Goal: Task Accomplishment & Management: Manage account settings

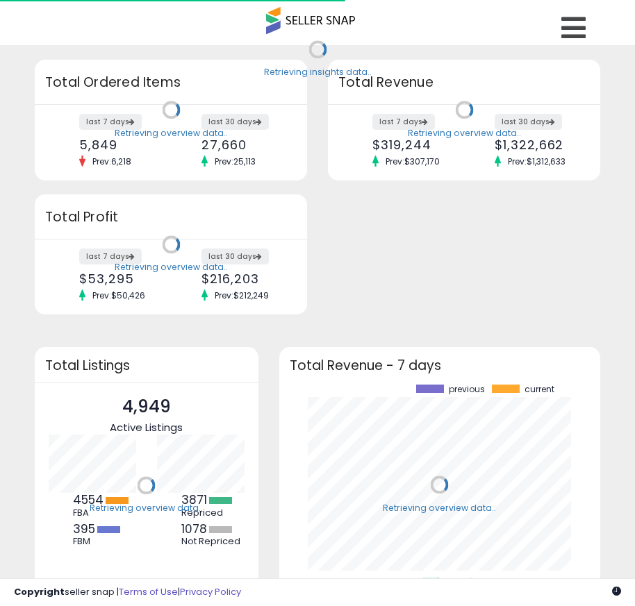
scroll to position [193, 294]
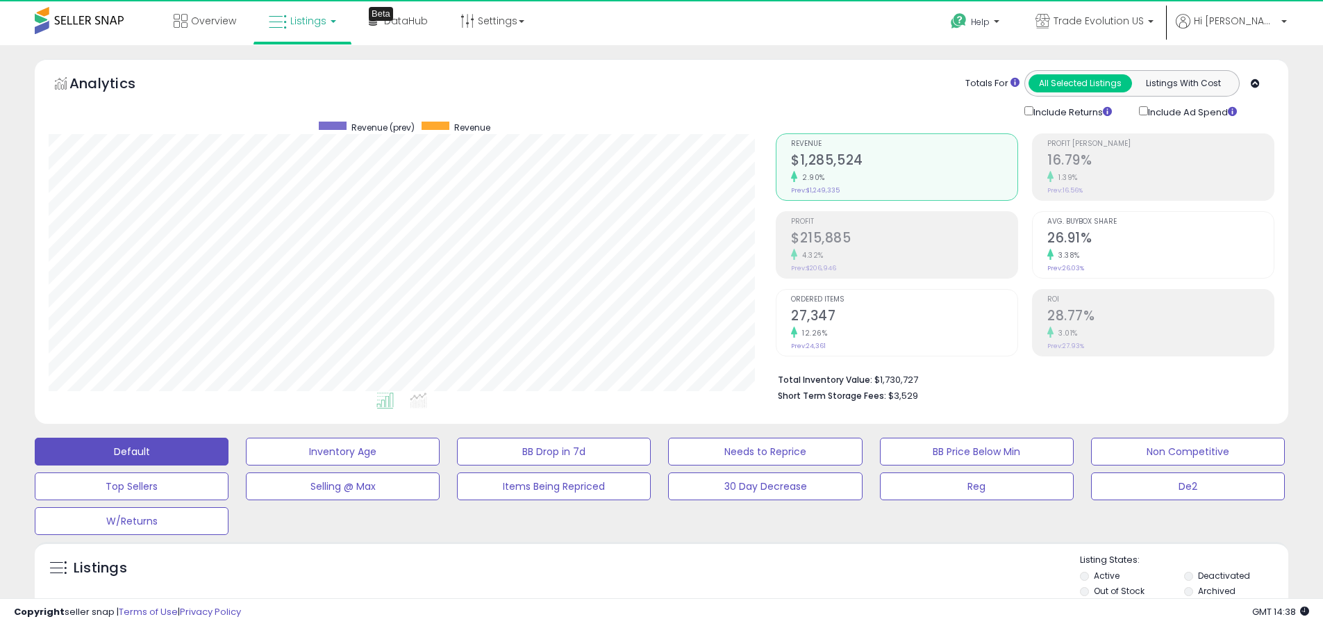
scroll to position [285, 727]
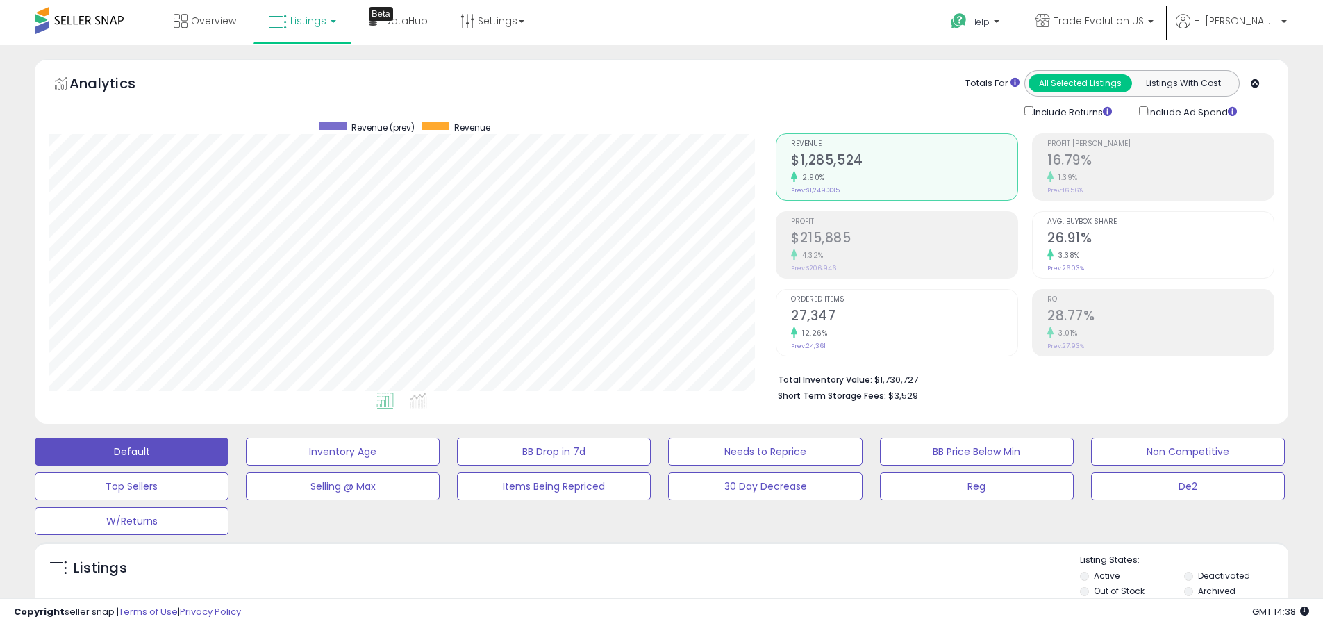
click at [644, 575] on label "Deactivated" at bounding box center [1224, 575] width 52 height 12
click at [644, 590] on label "Archived" at bounding box center [1217, 591] width 38 height 12
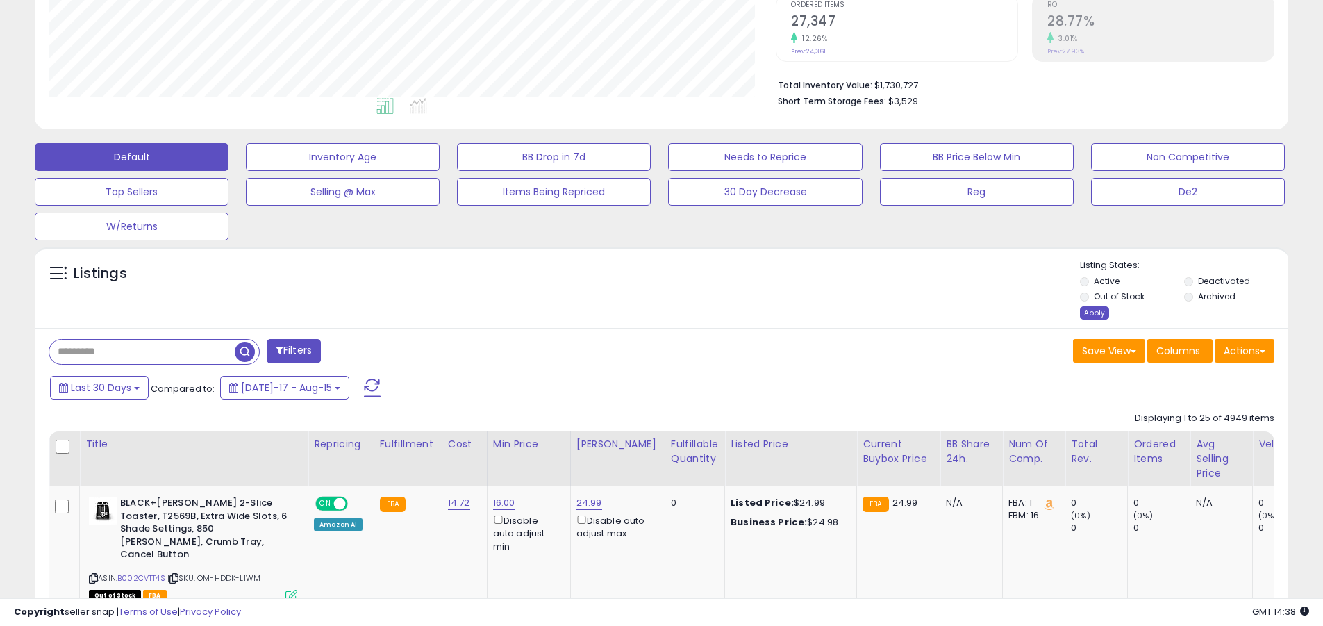
click at [644, 313] on div "Apply" at bounding box center [1094, 312] width 29 height 13
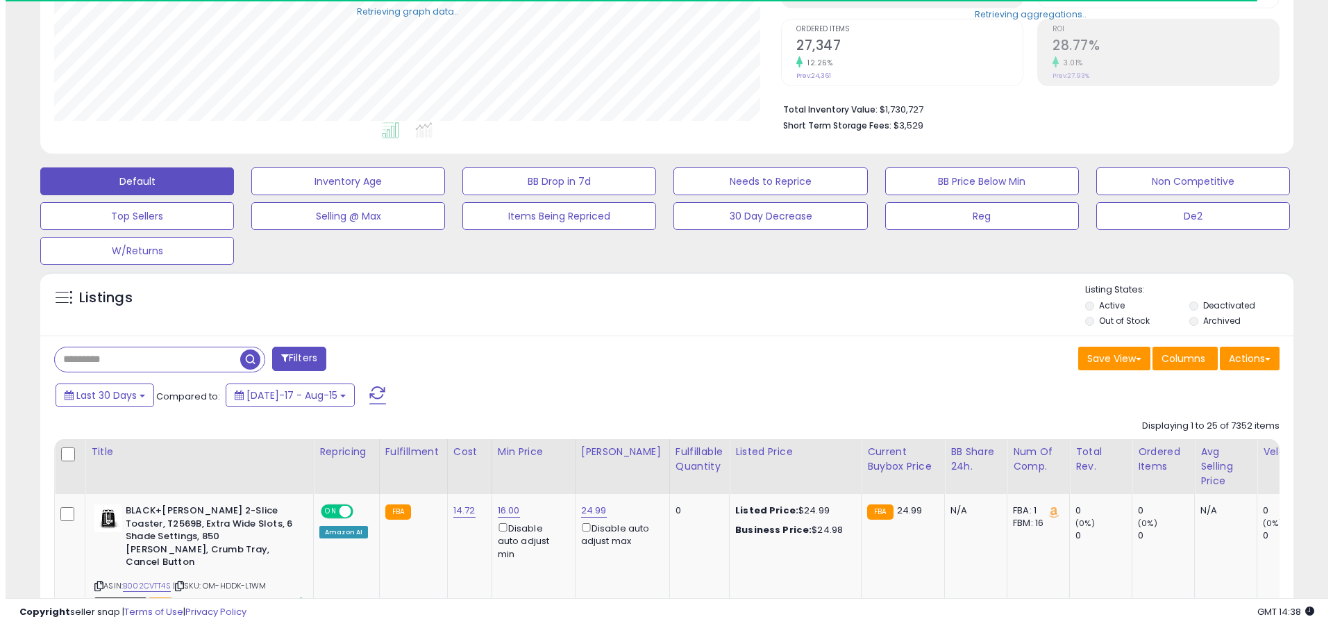
scroll to position [694199, 693757]
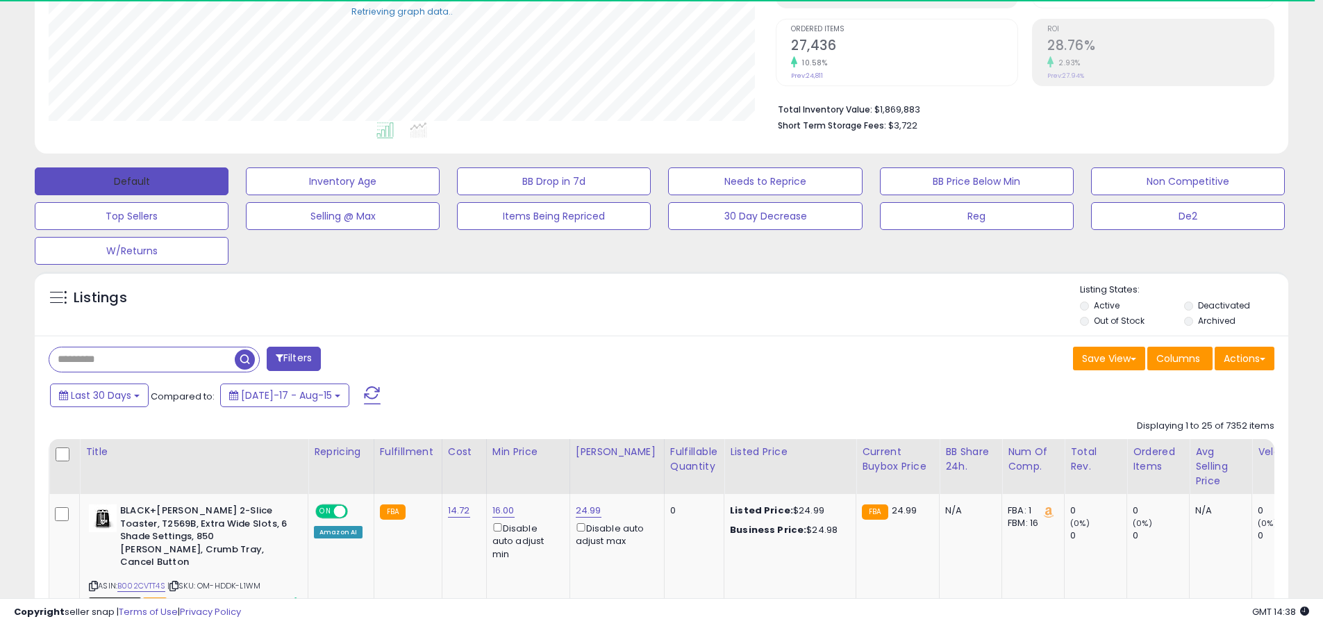
click at [131, 181] on button "Default" at bounding box center [132, 181] width 194 height 28
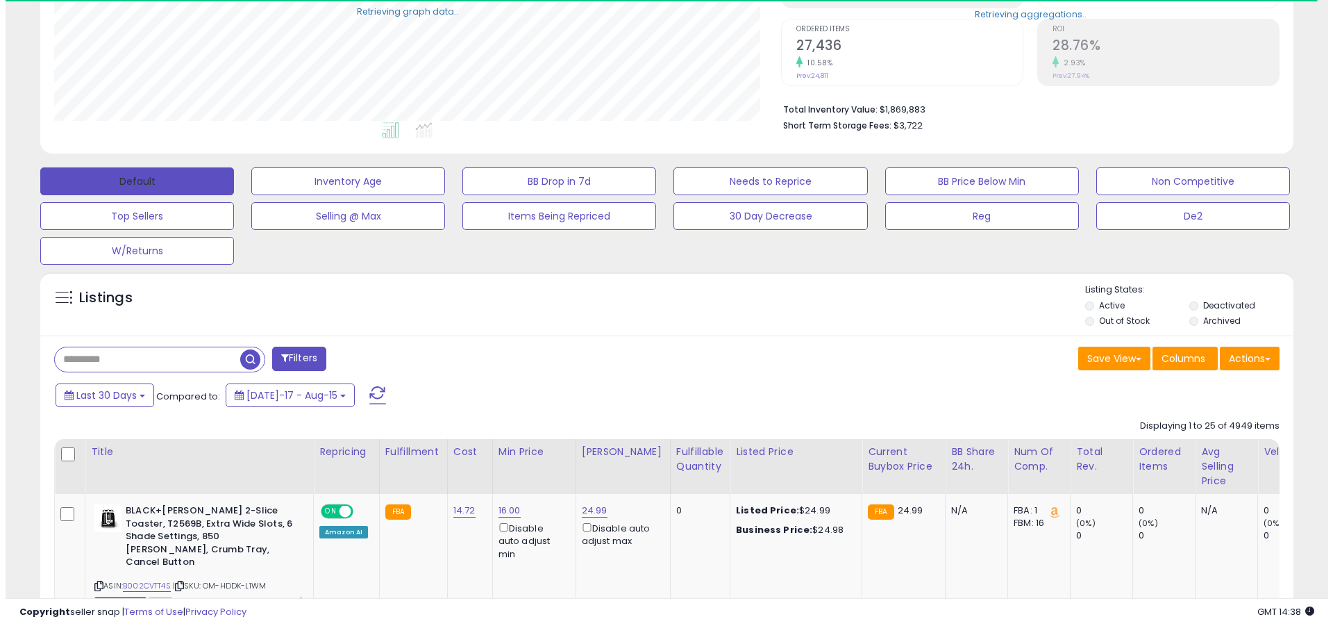
scroll to position [270, 0]
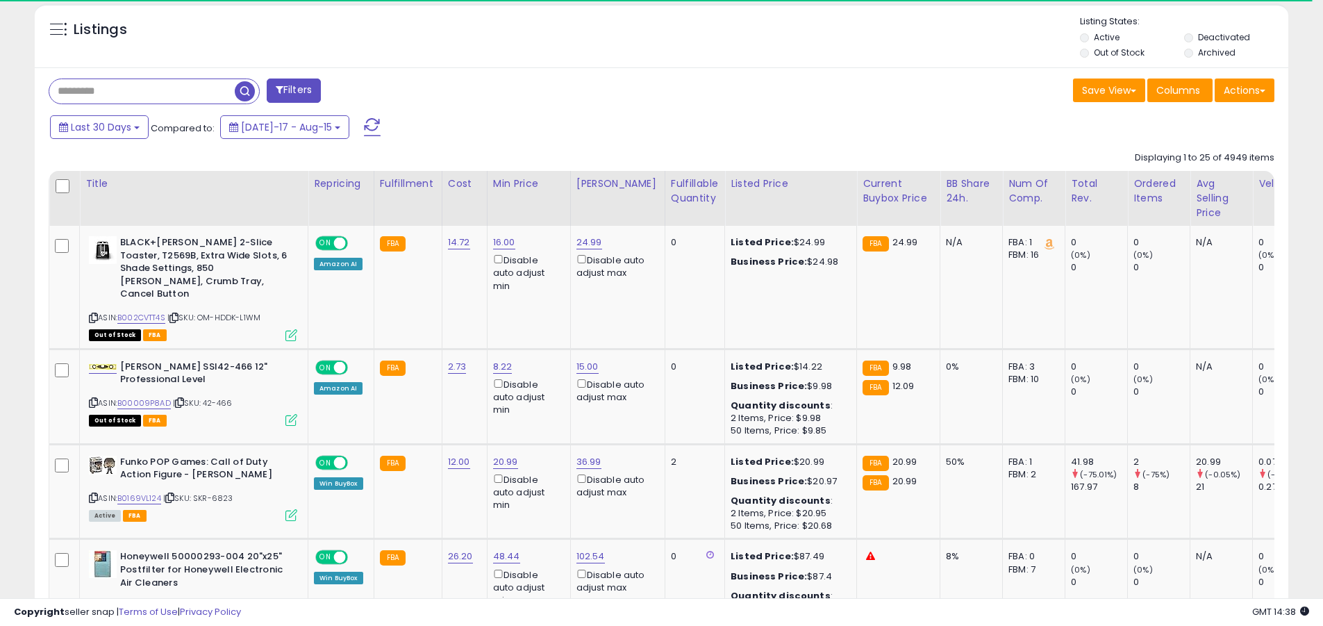
click at [364, 118] on span at bounding box center [372, 127] width 17 height 18
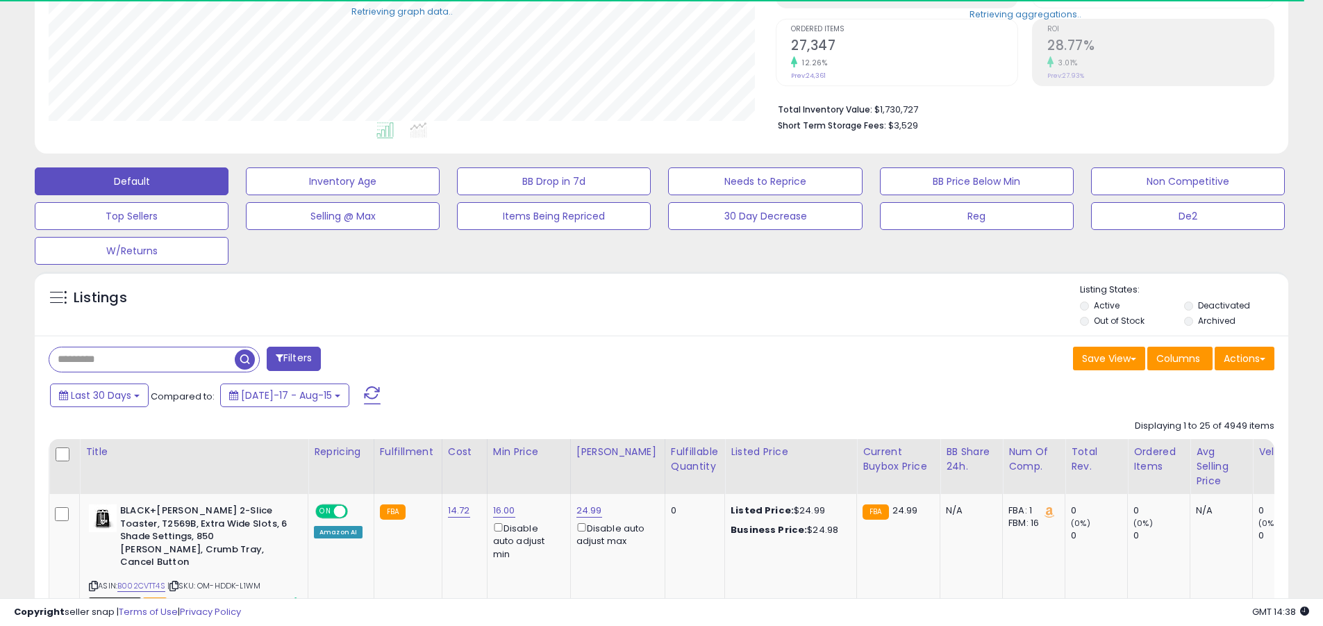
scroll to position [285, 727]
click at [142, 359] on input "text" at bounding box center [141, 359] width 185 height 24
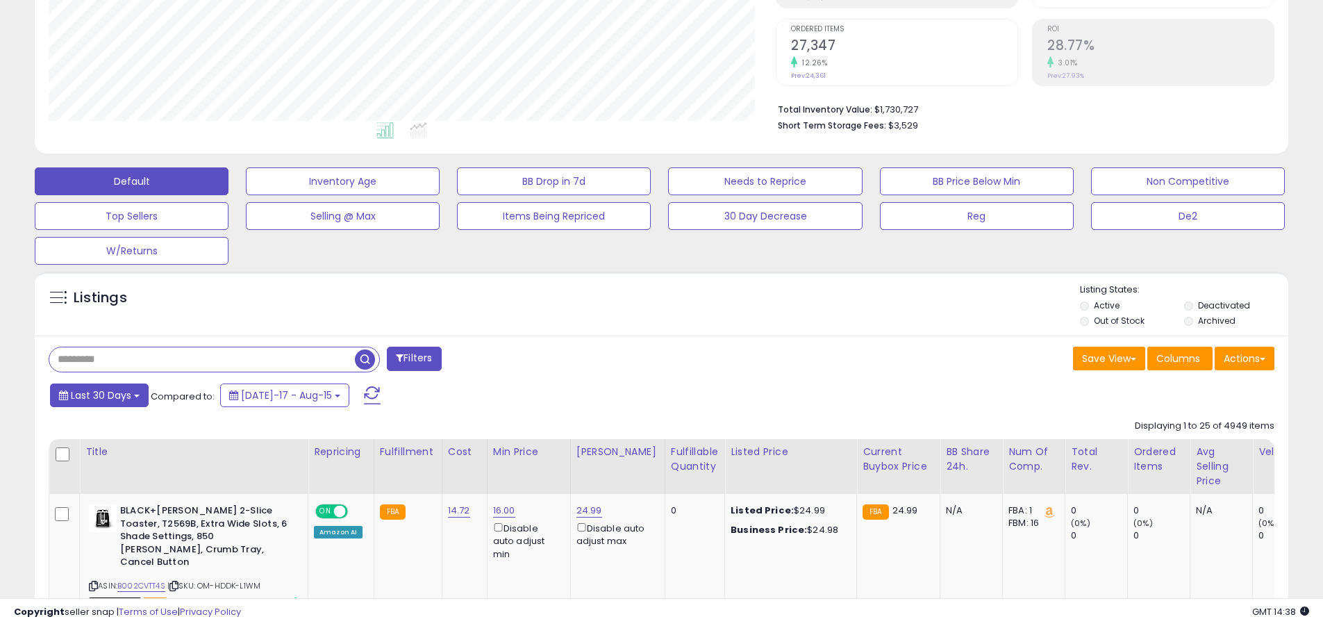
click at [99, 394] on span "Last 30 Days" at bounding box center [101, 395] width 60 height 14
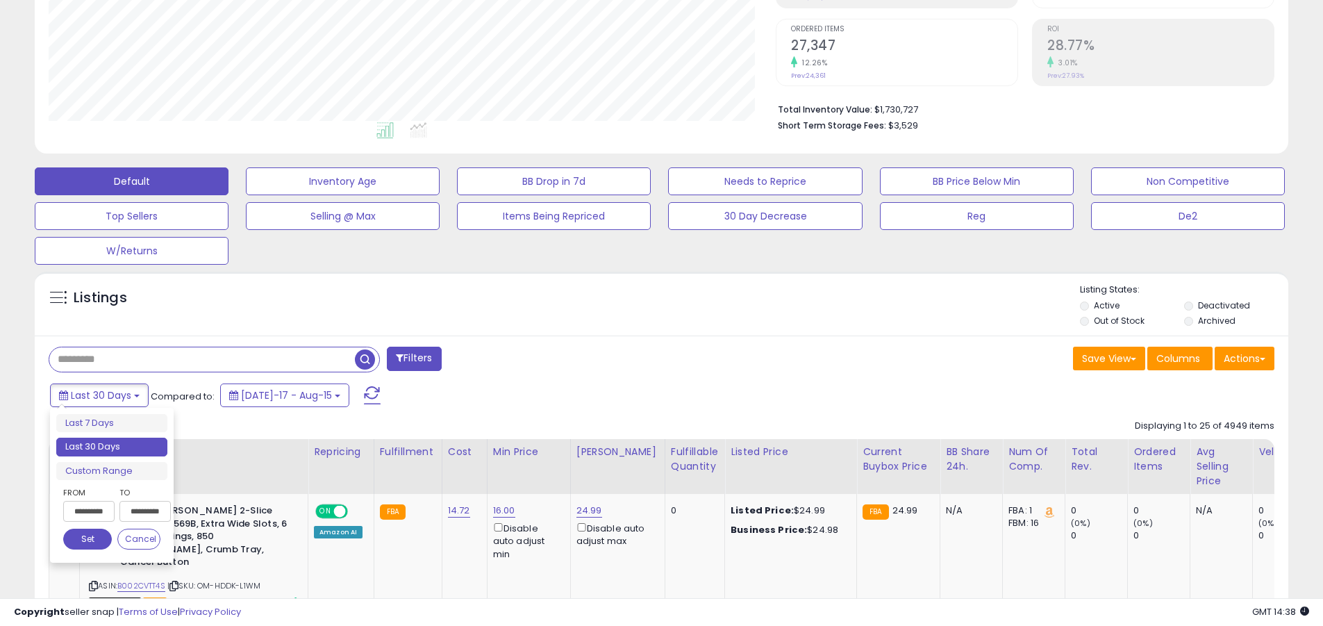
click at [112, 447] on li "Last 30 Days" at bounding box center [111, 447] width 111 height 19
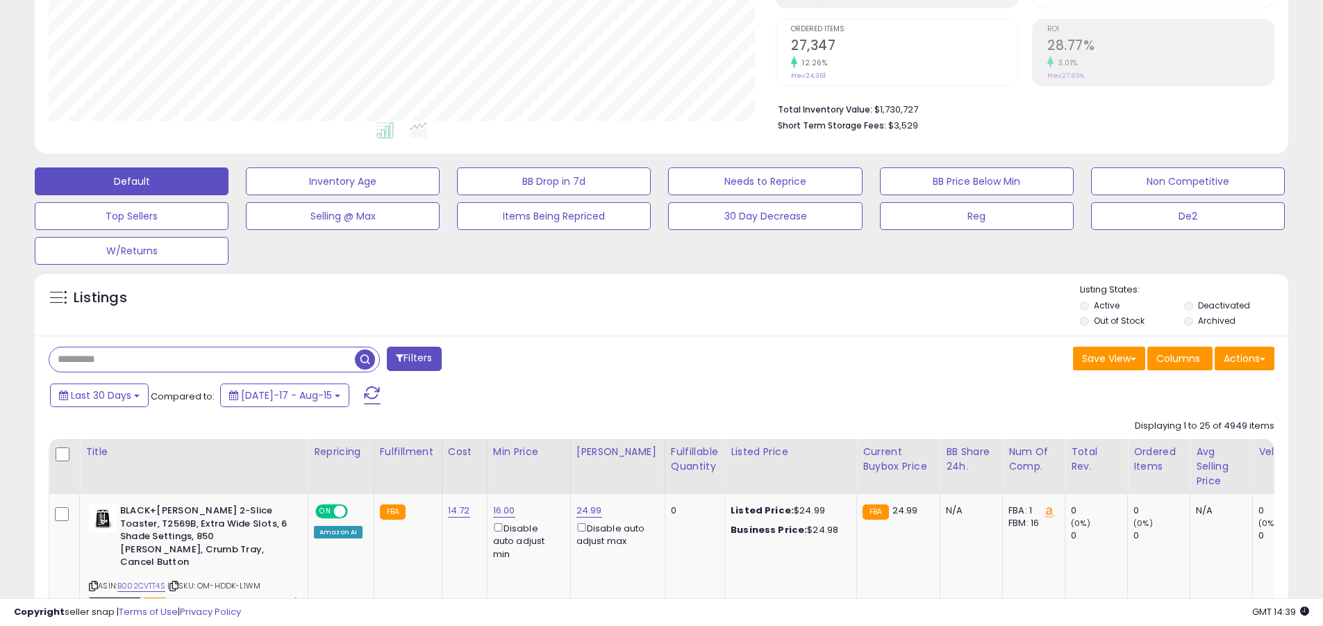
click at [202, 359] on input "text" at bounding box center [202, 359] width 306 height 24
click at [367, 357] on span "button" at bounding box center [365, 359] width 20 height 20
click at [644, 358] on button "Actions" at bounding box center [1245, 359] width 60 height 24
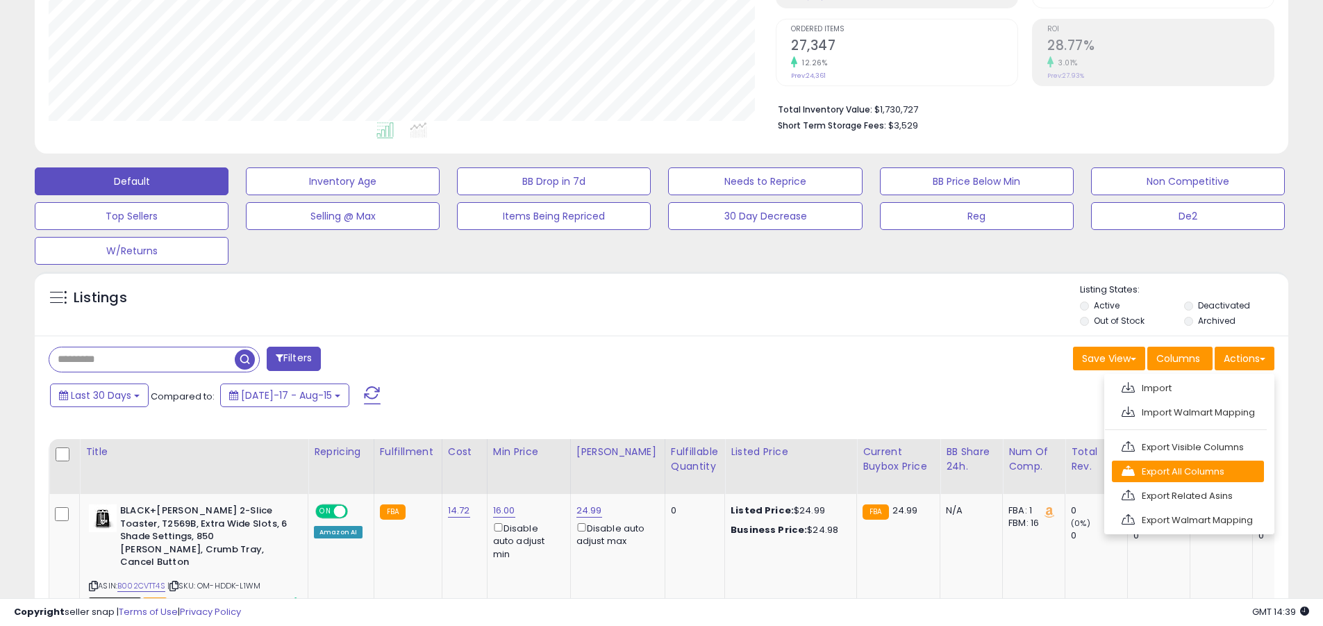
click at [644, 471] on link "Export All Columns" at bounding box center [1188, 471] width 152 height 22
